Goal: Information Seeking & Learning: Learn about a topic

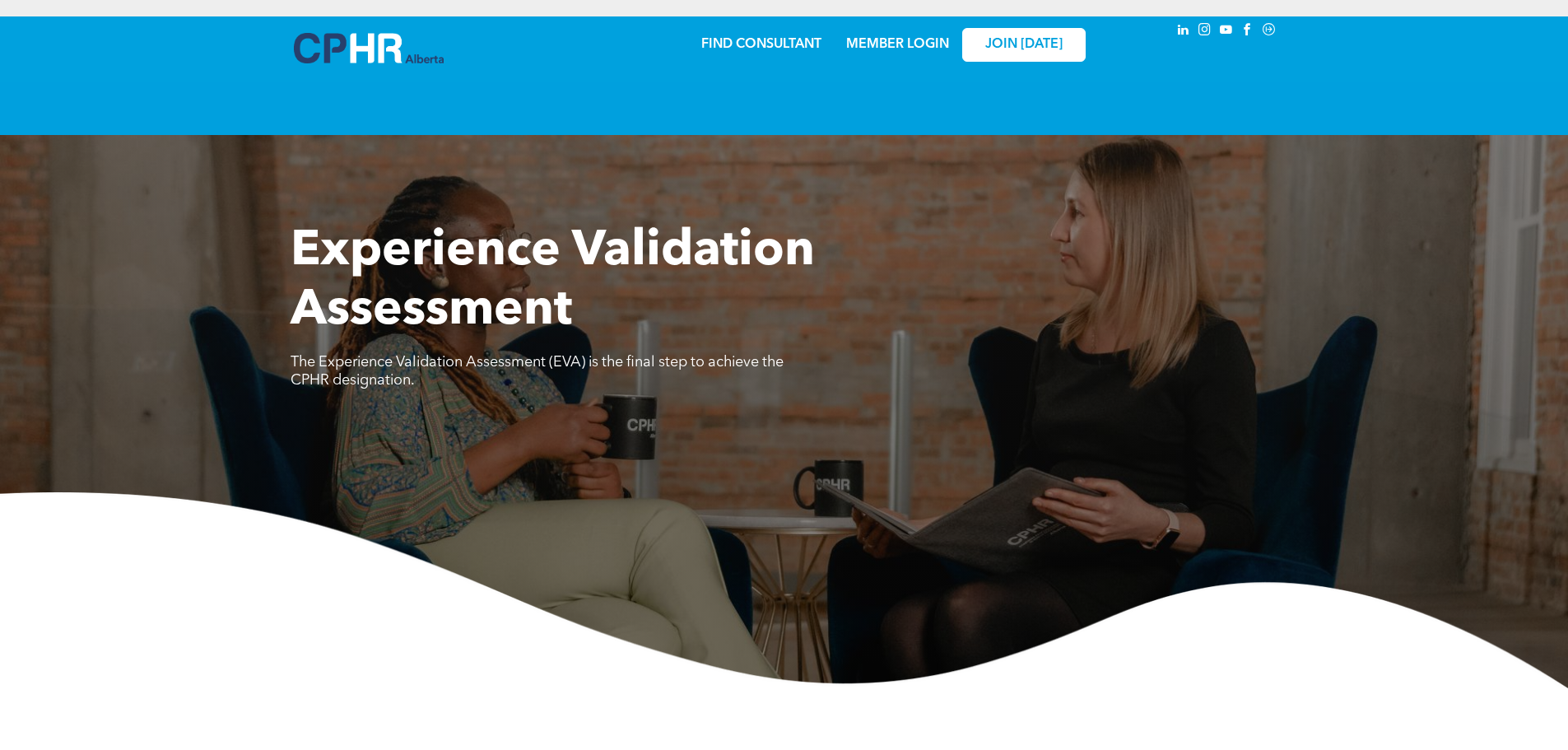
scroll to position [3099, 0]
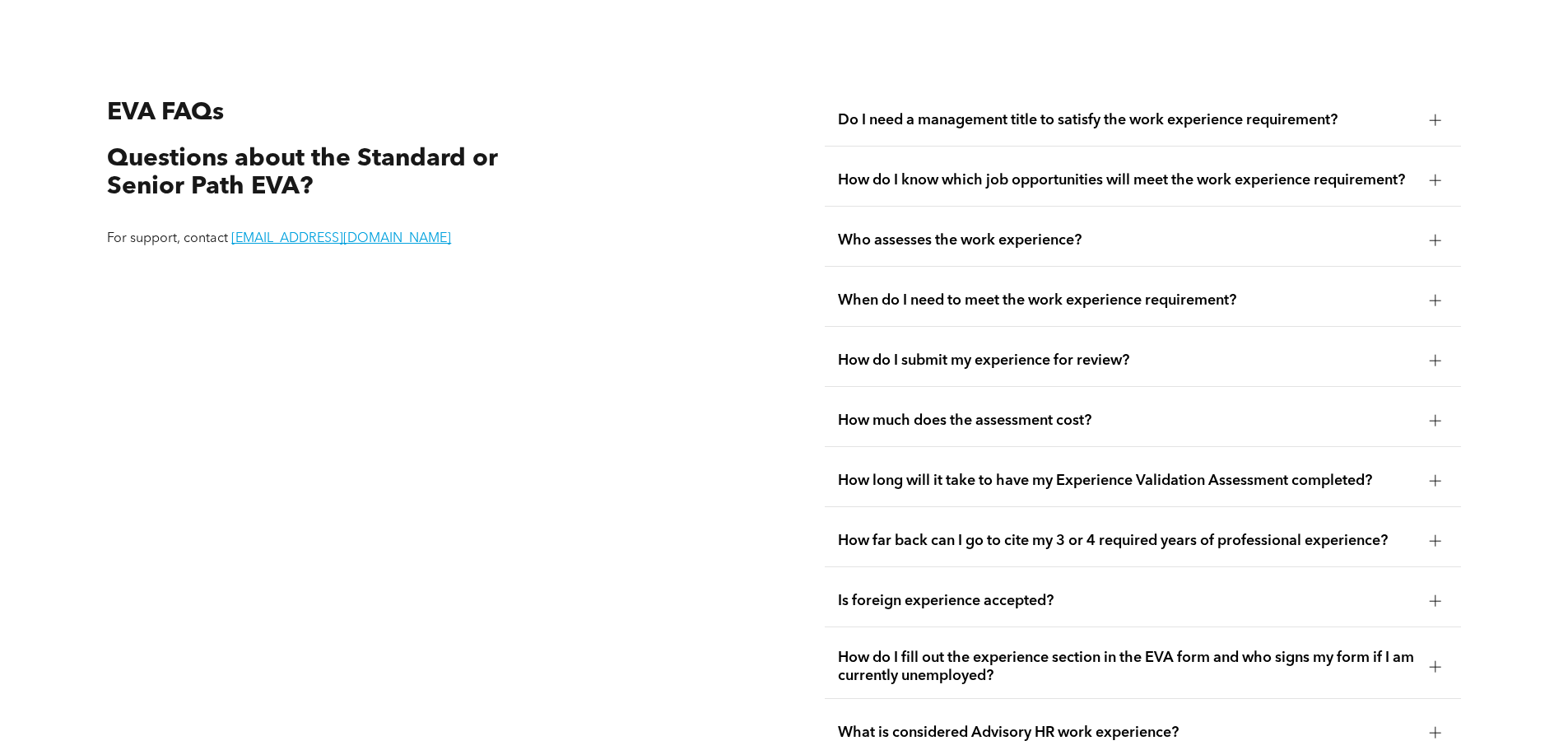
click at [928, 303] on div "When do I need to meet the work experience requirement?" at bounding box center [1143, 301] width 636 height 52
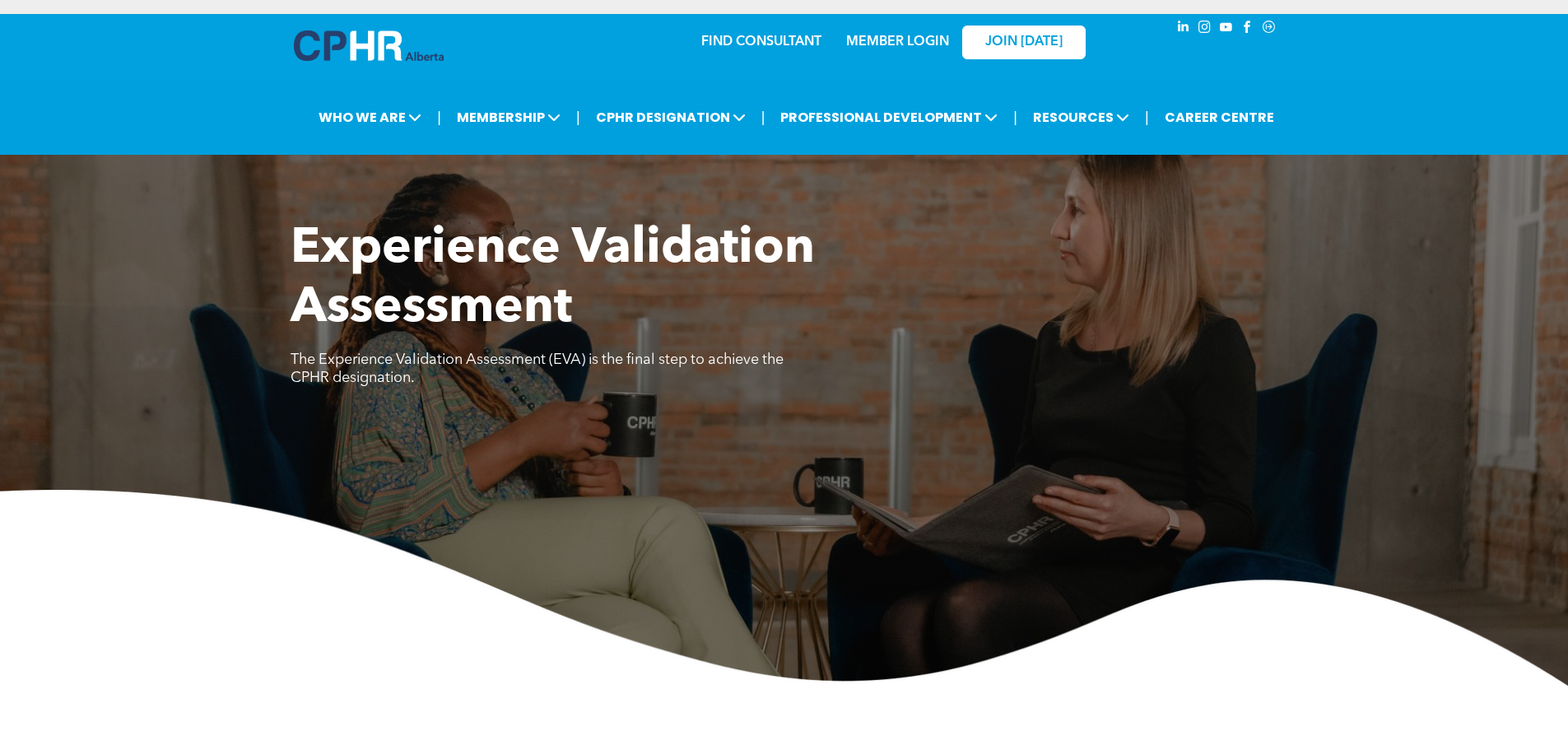
scroll to position [0, 0]
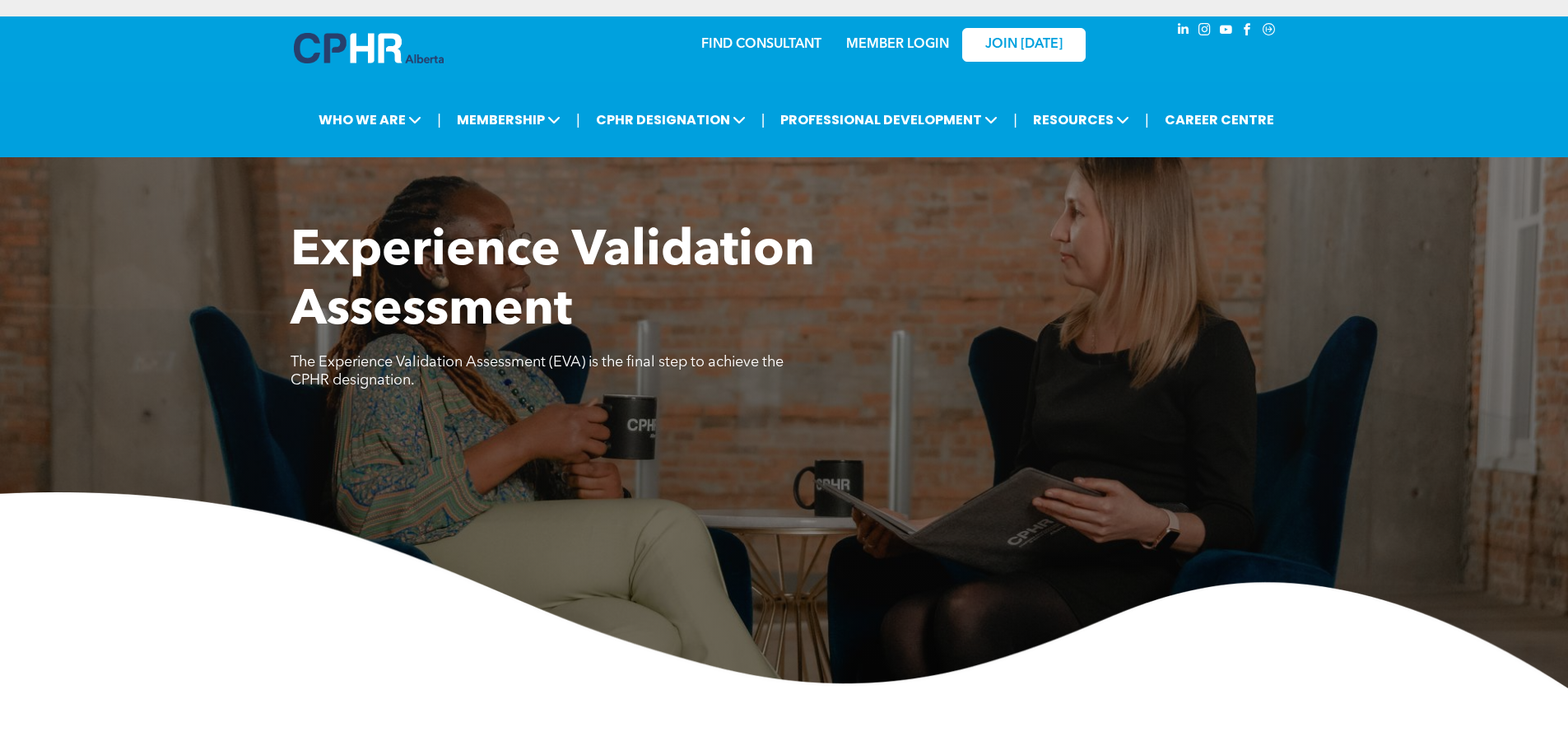
click at [893, 47] on link "MEMBER LOGIN" at bounding box center [897, 44] width 103 height 13
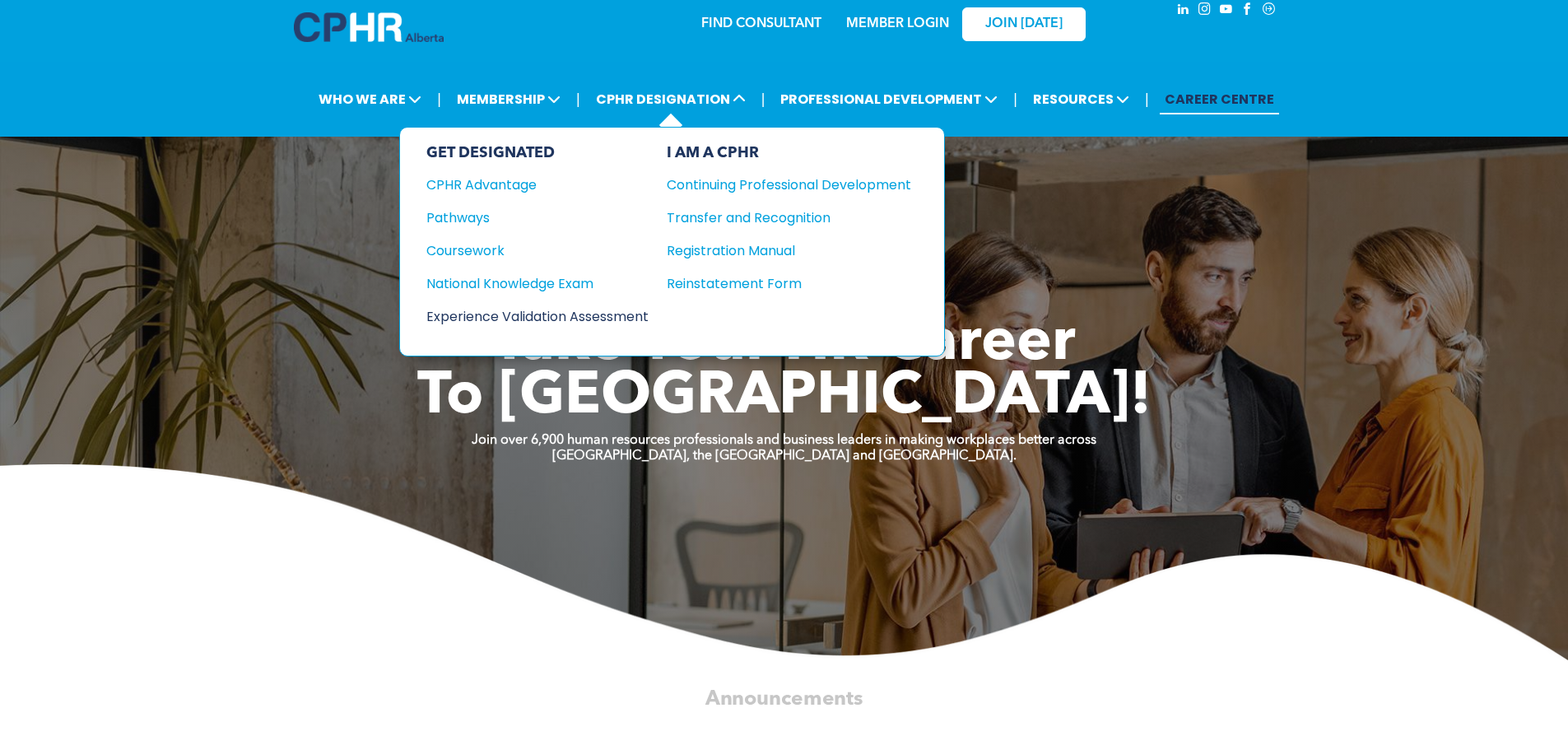
click at [555, 317] on div "Experience Validation Assessment" at bounding box center [527, 317] width 200 height 21
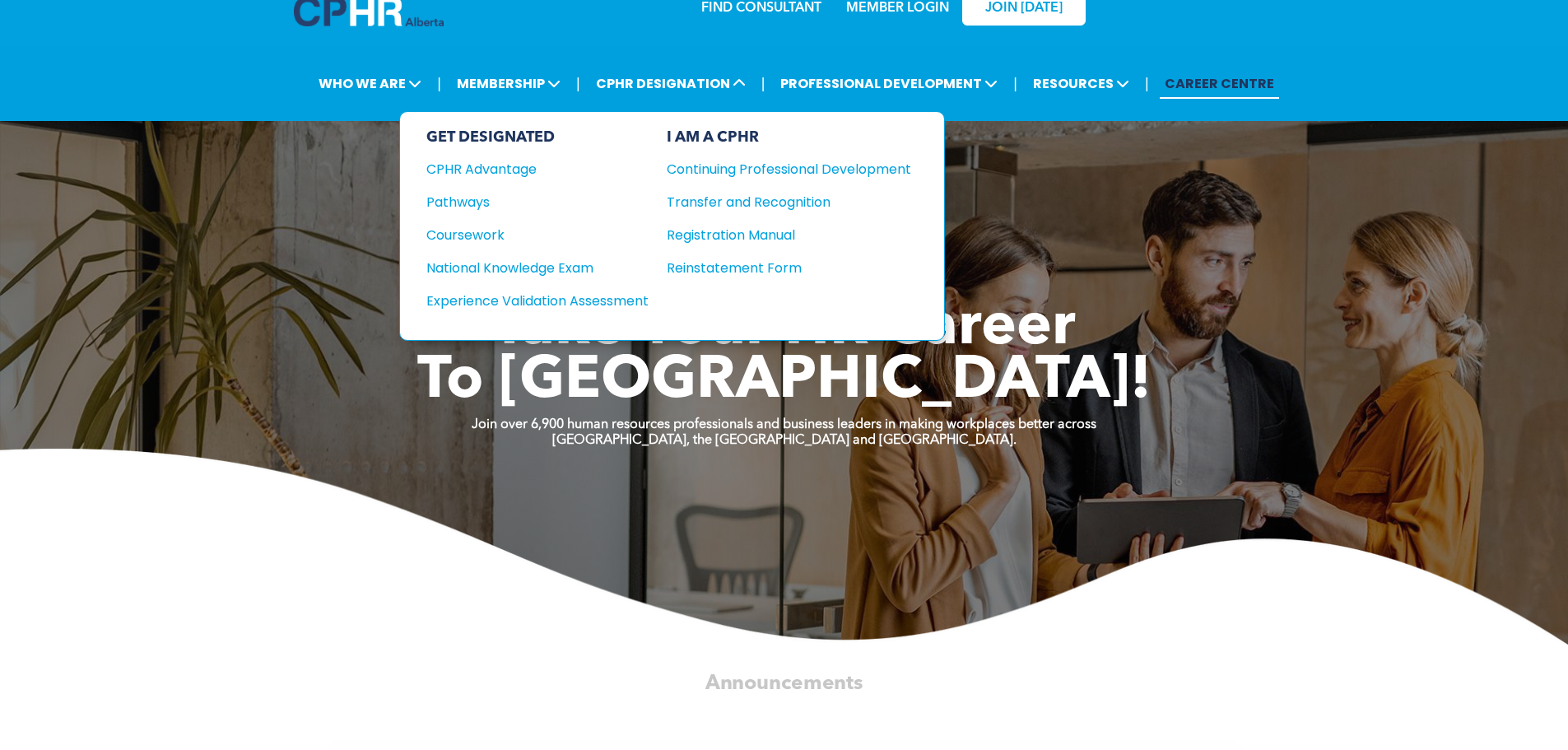
scroll to position [41, 0]
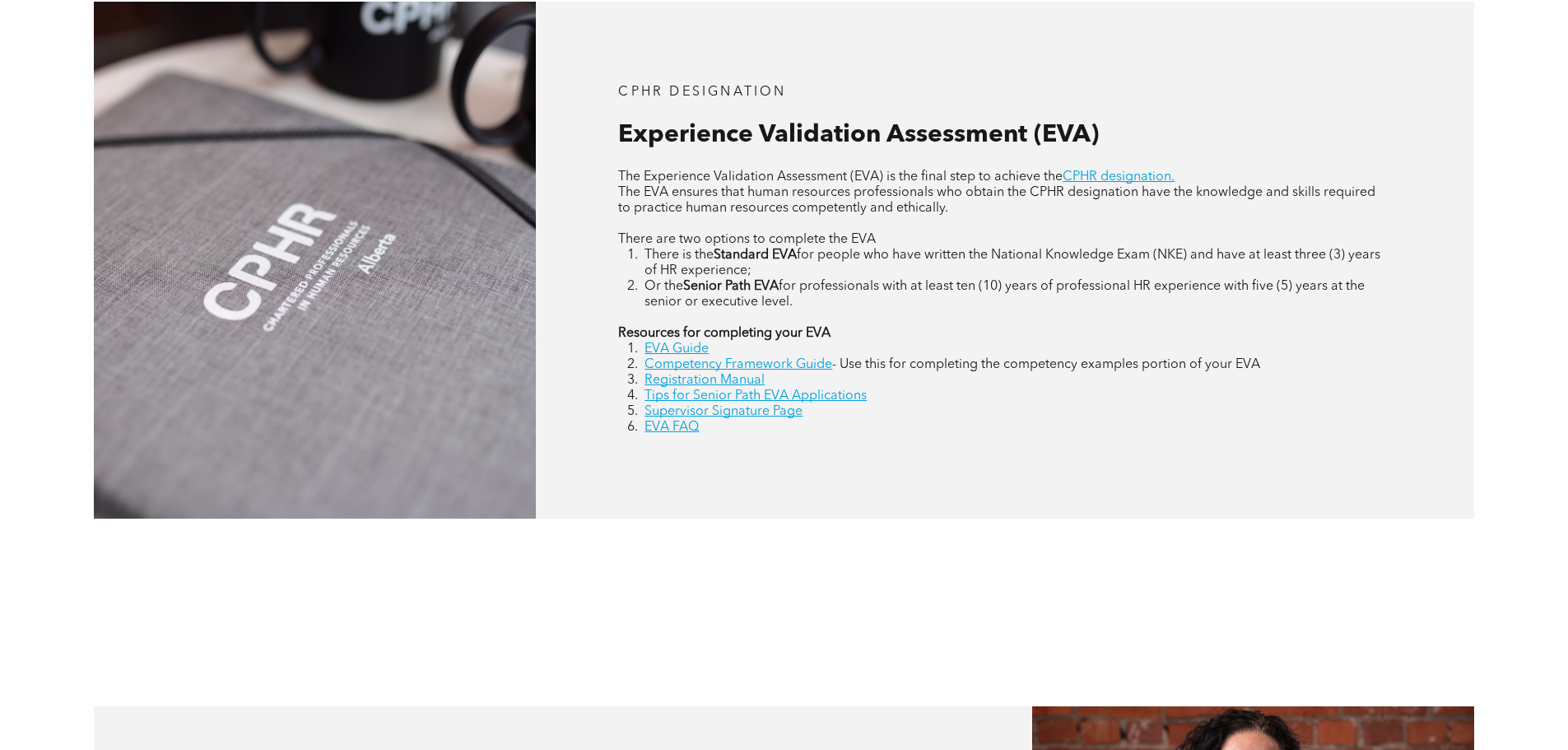
scroll to position [782, 0]
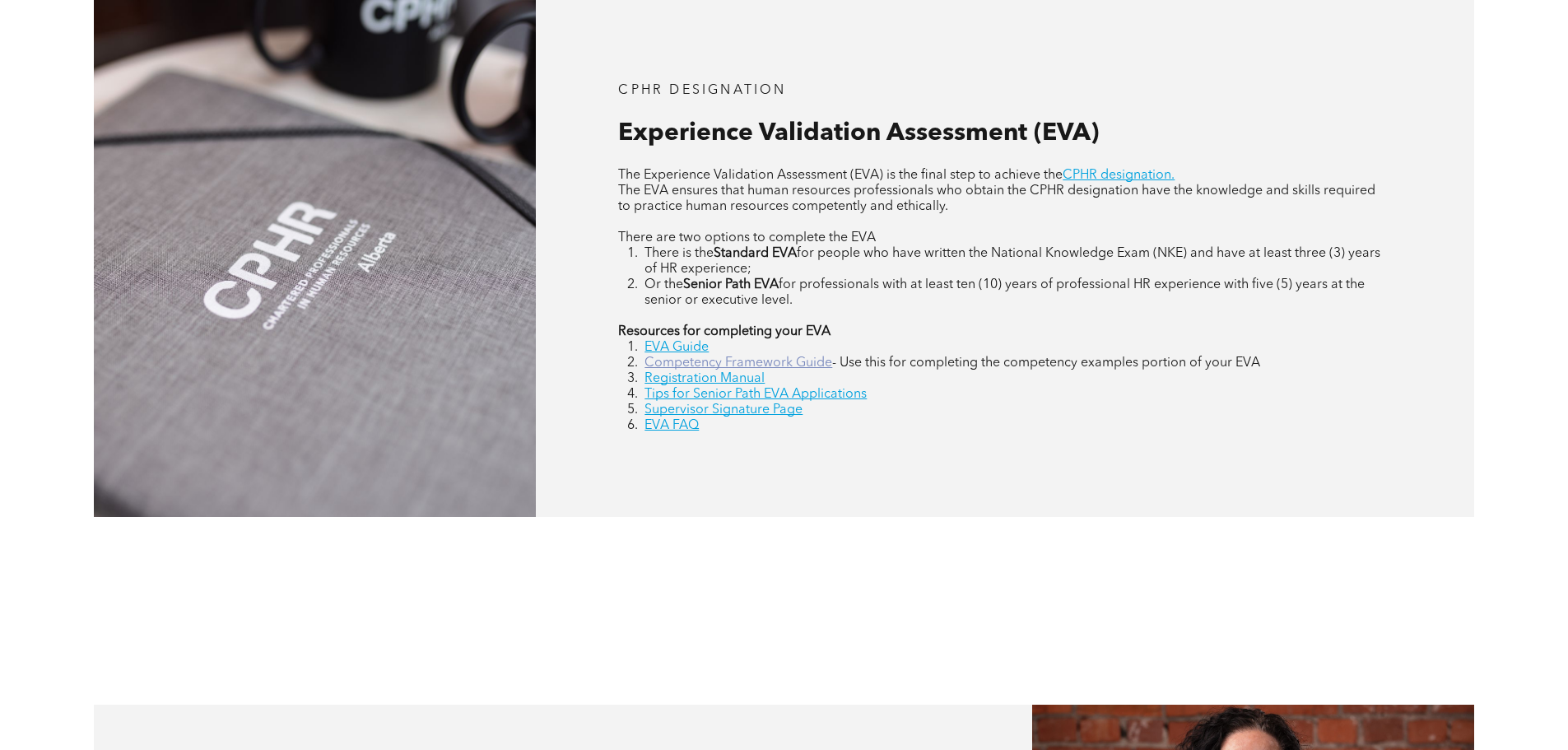
click at [817, 364] on link "Competency Framework Guide" at bounding box center [738, 363] width 188 height 13
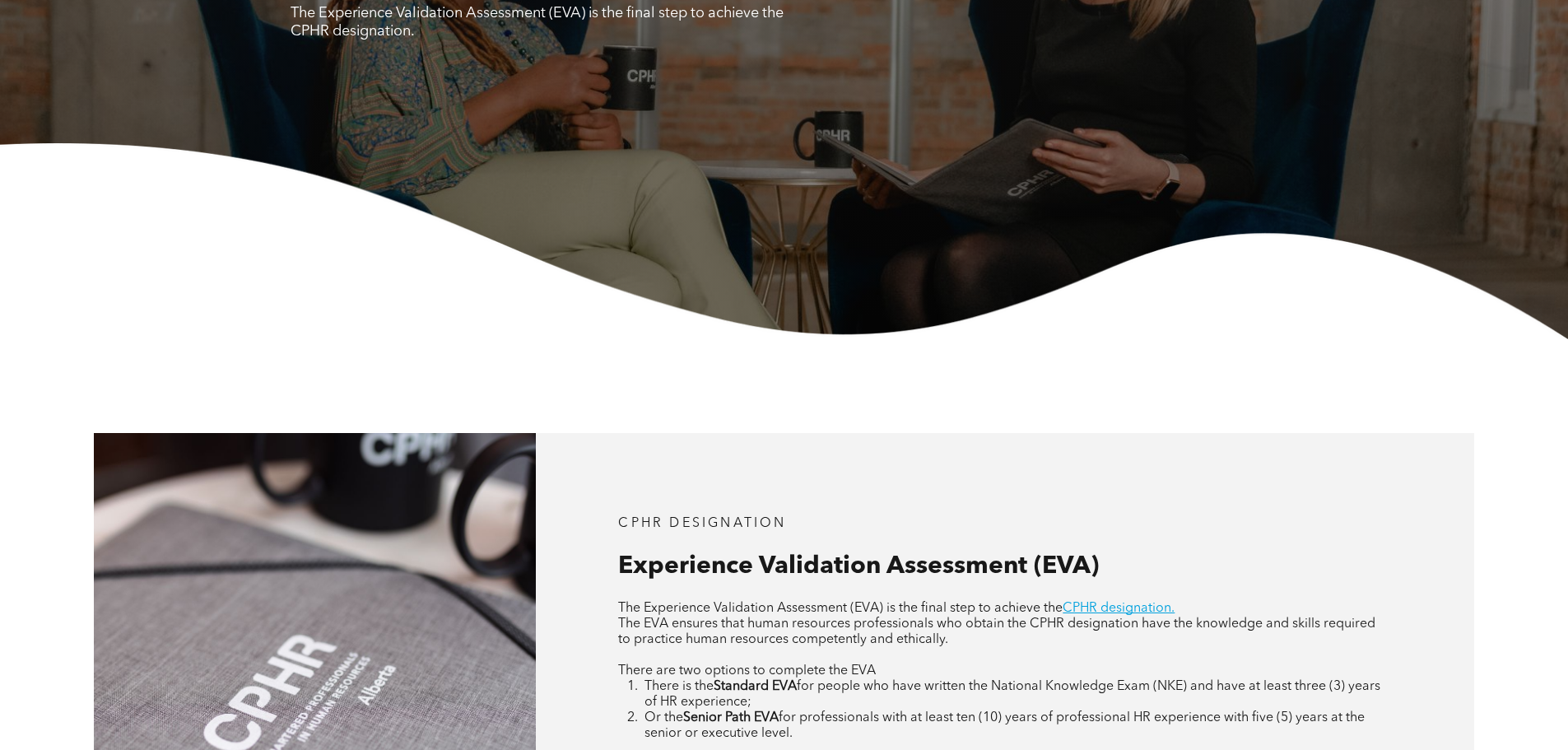
scroll to position [700, 0]
